Goal: Navigation & Orientation: Find specific page/section

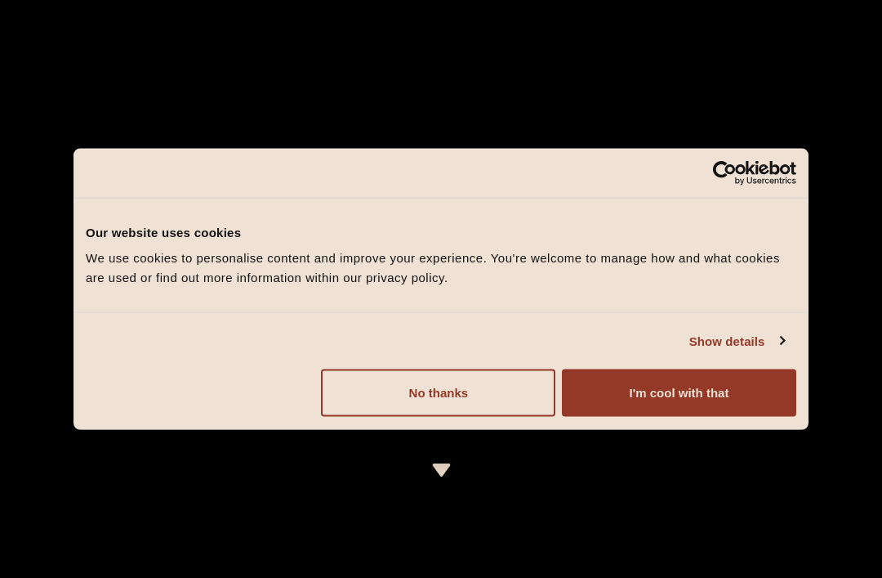
click at [691, 392] on button "I'm cool with that" at bounding box center [679, 392] width 235 height 47
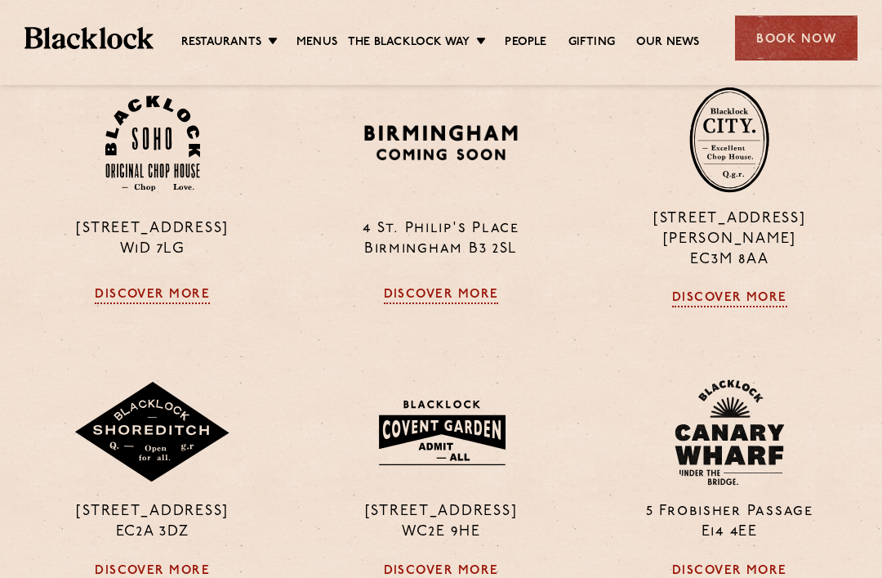
scroll to position [1144, 0]
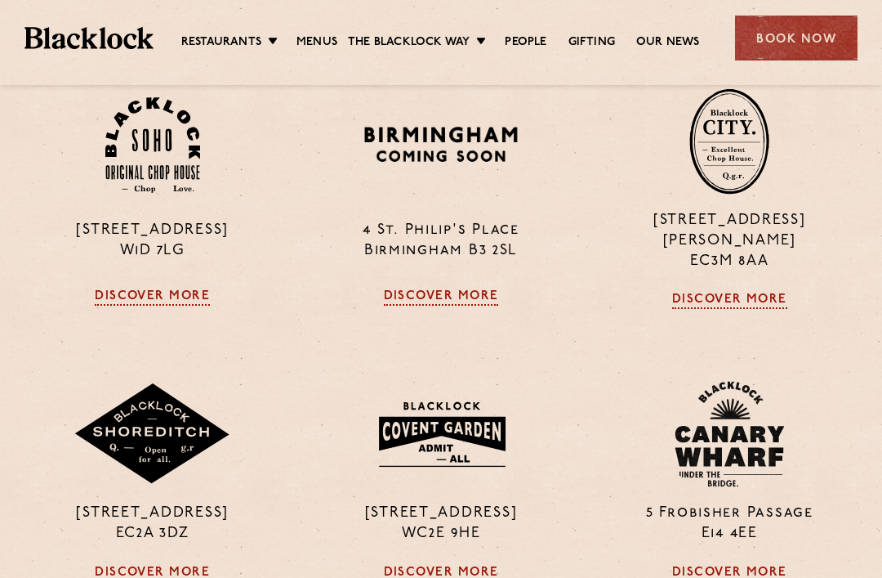
click at [741, 309] on link "Discover More" at bounding box center [729, 301] width 115 height 16
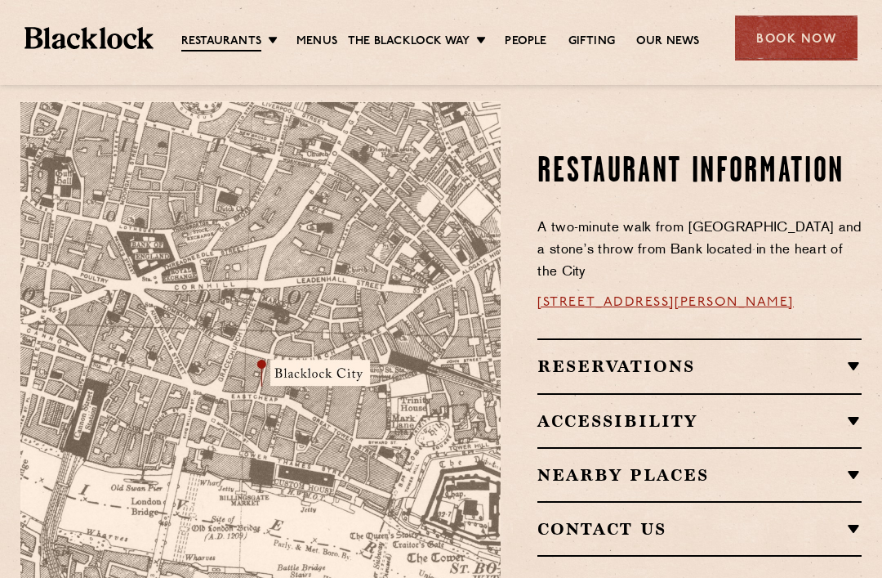
scroll to position [902, 0]
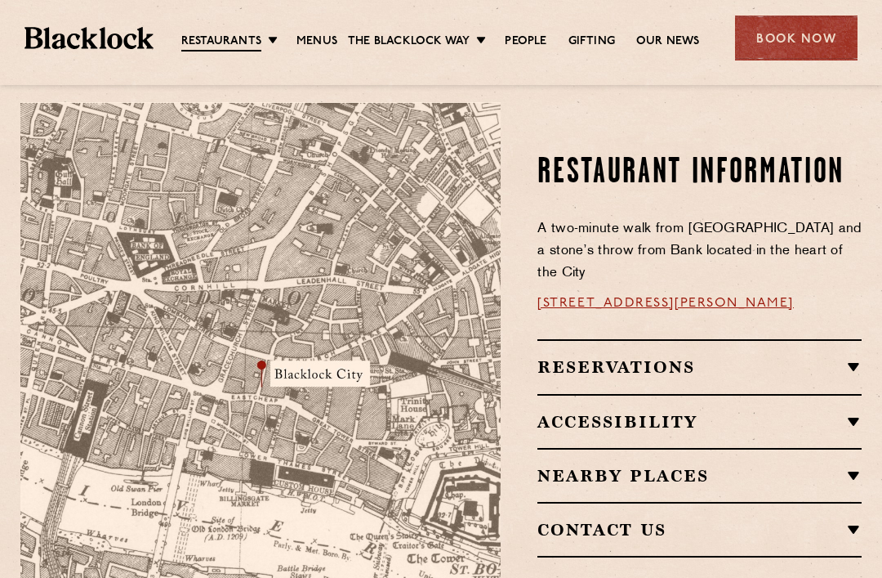
click at [297, 328] on img at bounding box center [260, 355] width 480 height 506
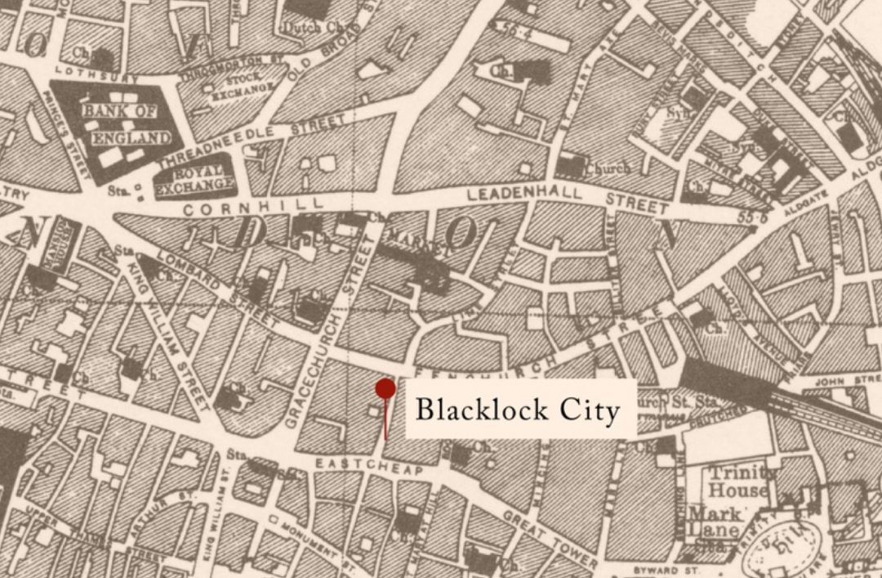
click at [292, 194] on img at bounding box center [260, 335] width 480 height 506
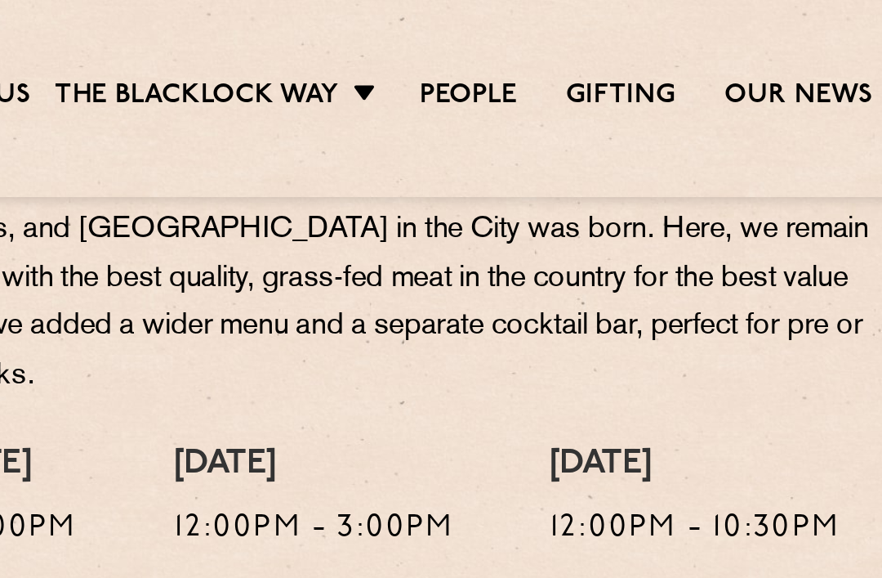
scroll to position [569, 0]
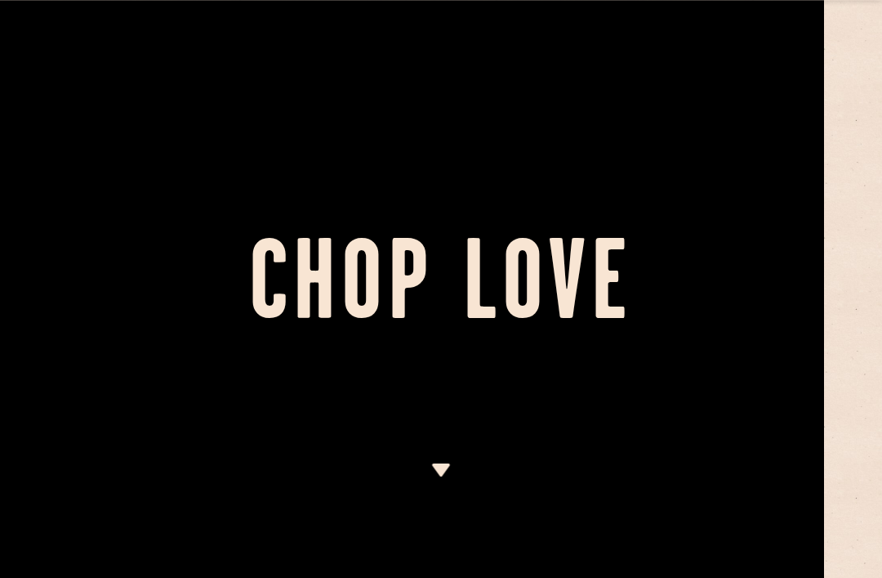
scroll to position [0, 59]
